Goal: Transaction & Acquisition: Purchase product/service

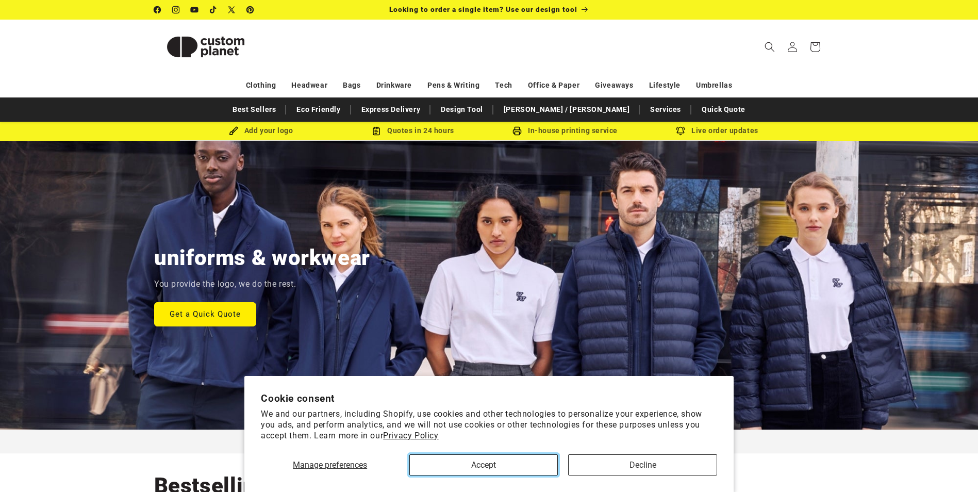
click at [481, 467] on button "Accept" at bounding box center [484, 464] width 149 height 21
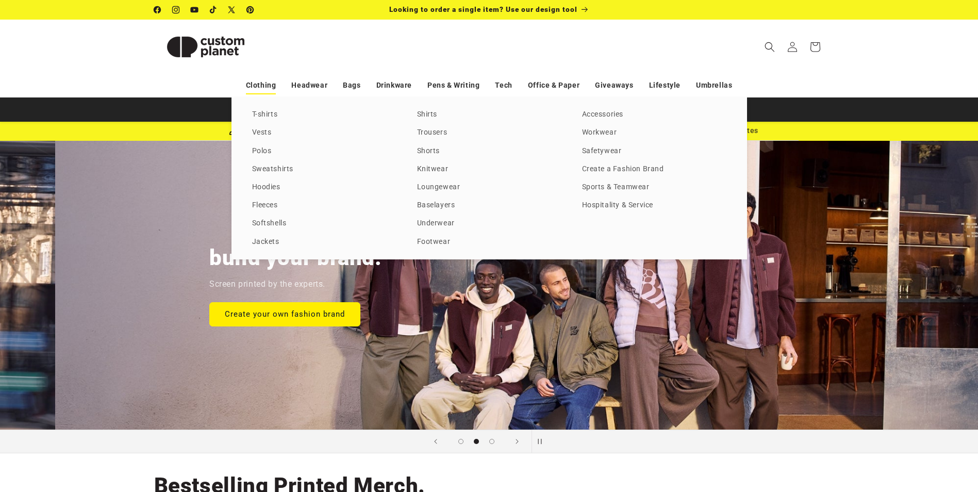
scroll to position [0, 978]
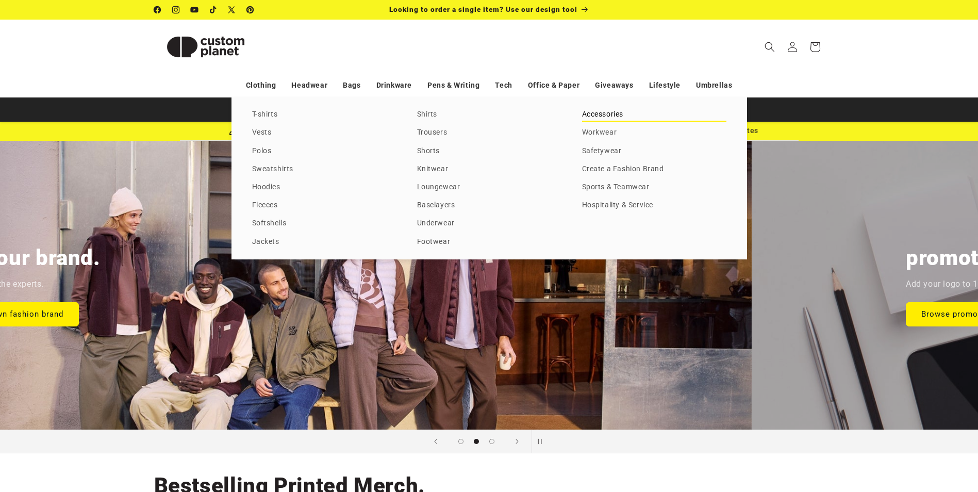
click at [610, 115] on link "Accessories" at bounding box center [654, 115] width 144 height 14
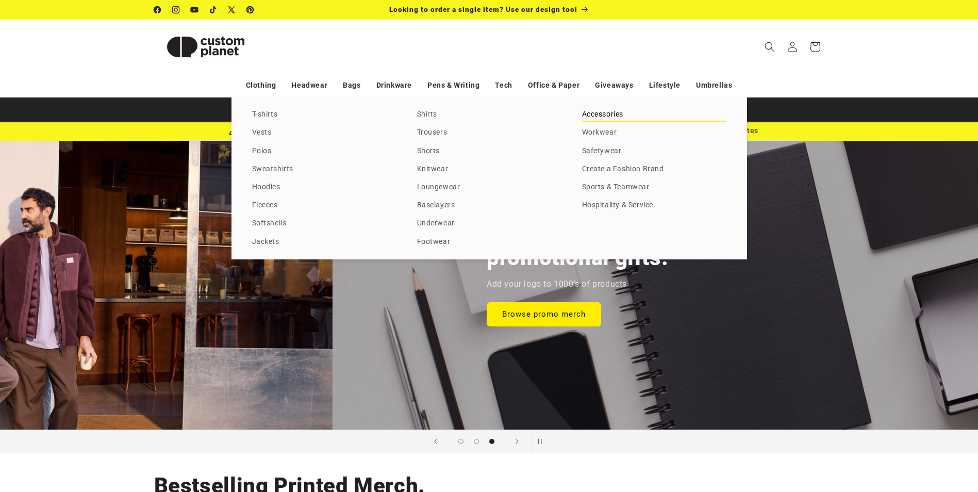
scroll to position [0, 1761]
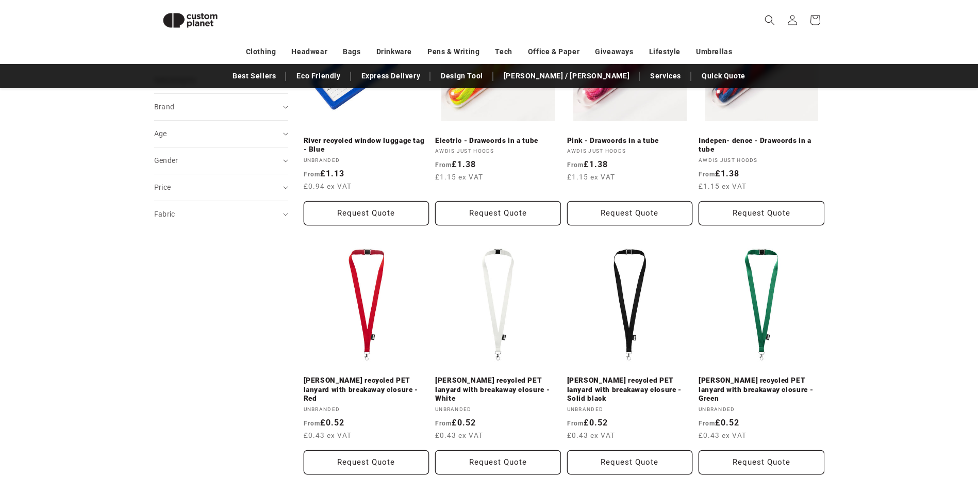
scroll to position [192, 0]
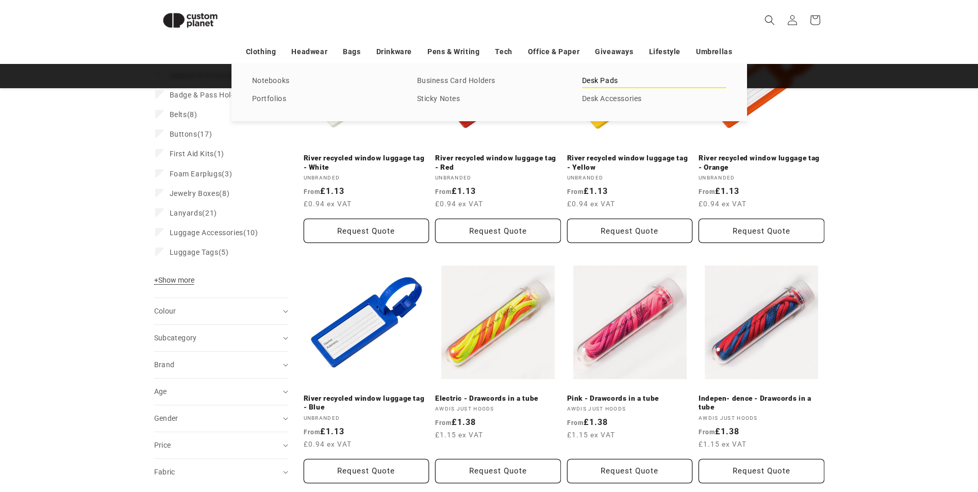
click at [605, 78] on link "Desk Pads" at bounding box center [654, 81] width 144 height 14
